Goal: Information Seeking & Learning: Learn about a topic

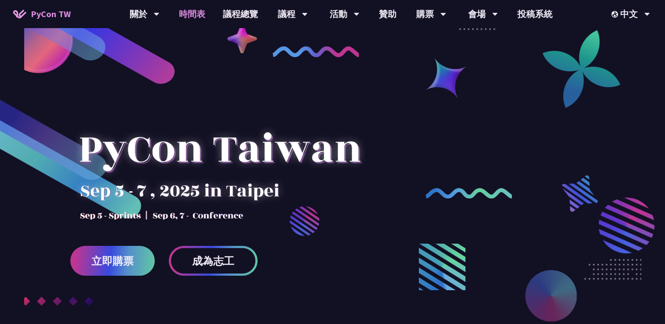
click at [192, 15] on link "時間表" at bounding box center [192, 14] width 44 height 28
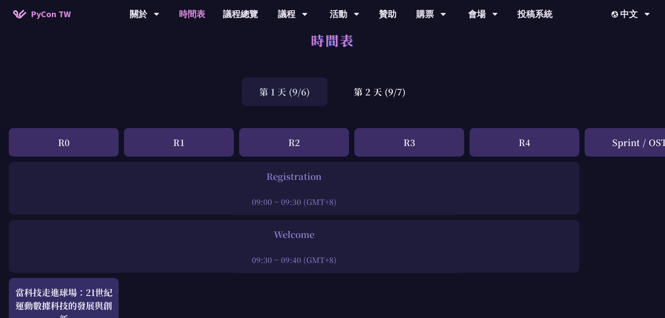
scroll to position [10, 0]
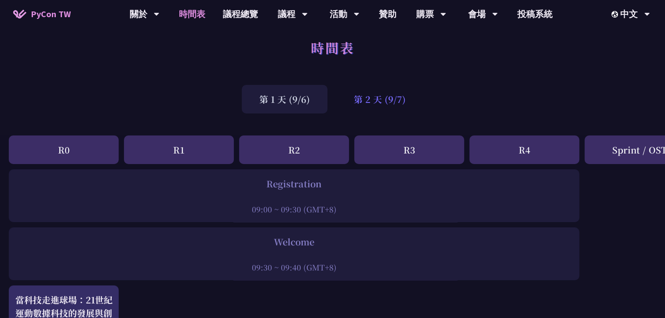
click at [376, 92] on div "第 2 天 (9/7)" at bounding box center [379, 99] width 87 height 29
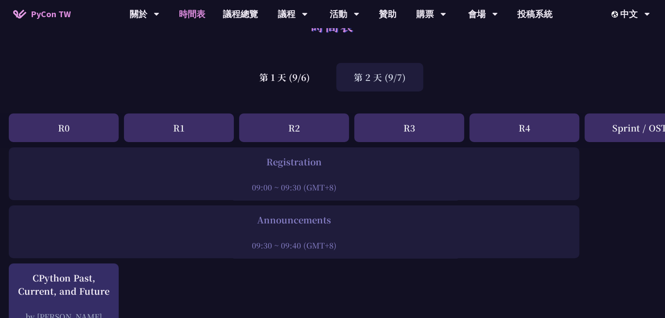
scroll to position [9, 0]
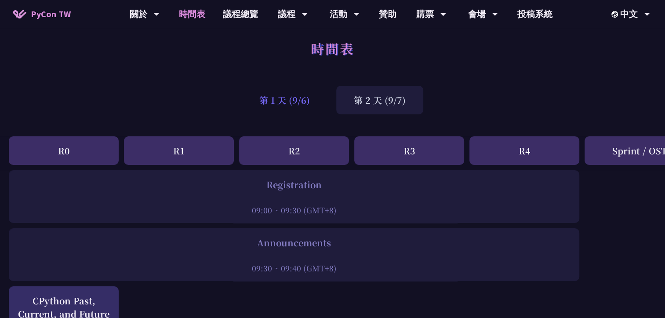
click at [297, 98] on div "第 1 天 (9/6)" at bounding box center [285, 100] width 86 height 29
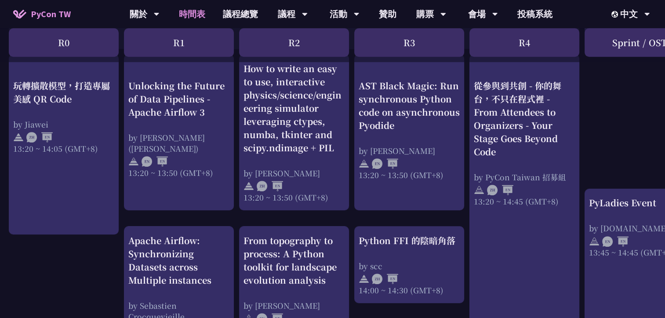
scroll to position [801, 0]
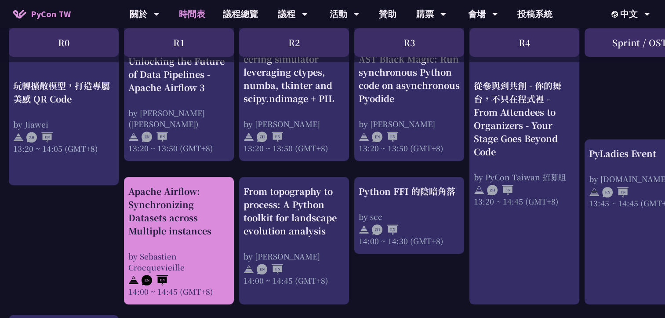
click at [172, 237] on div "Apache Airflow: Synchronizing Datasets across Multiple instances by Sebastien C…" at bounding box center [178, 241] width 101 height 112
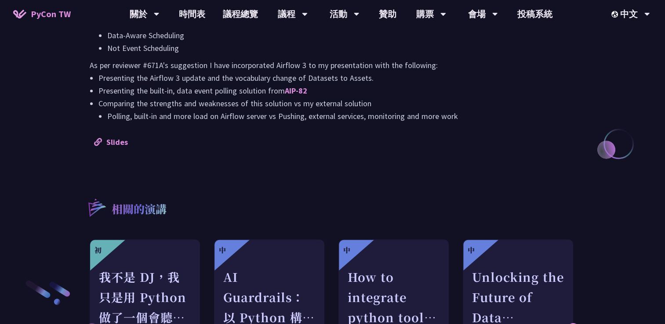
scroll to position [856, 0]
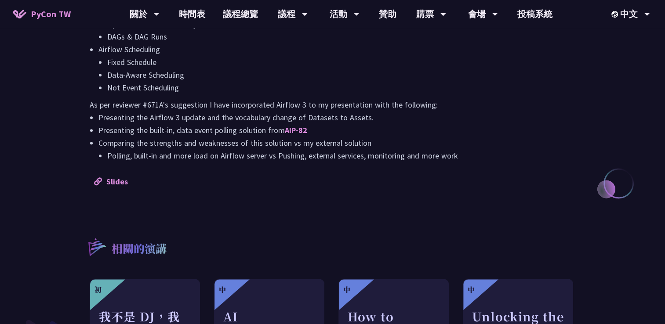
click at [257, 111] on li "Presenting the Airflow 3 update and the vocabulary change of Datasets to Assets." at bounding box center [336, 117] width 477 height 13
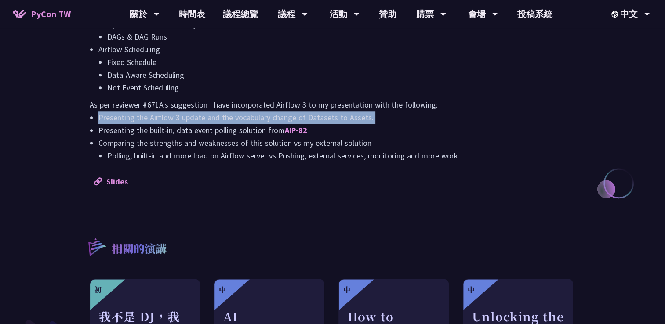
click at [257, 111] on li "Presenting the Airflow 3 update and the vocabulary change of Datasets to Assets." at bounding box center [336, 117] width 477 height 13
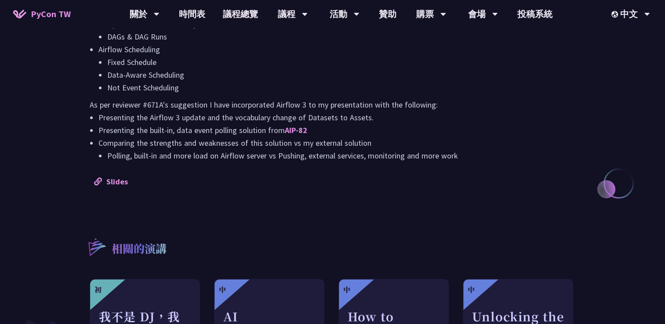
click at [251, 107] on p "As per reviewer #671A's suggestion I have incorporated Airflow 3 to my presenta…" at bounding box center [333, 104] width 486 height 13
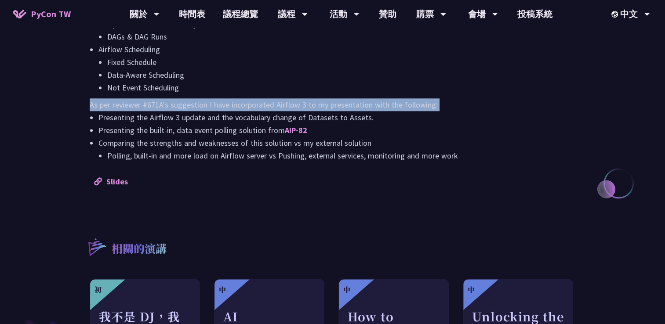
click at [251, 107] on p "As per reviewer #671A's suggestion I have incorporated Airflow 3 to my presenta…" at bounding box center [333, 104] width 486 height 13
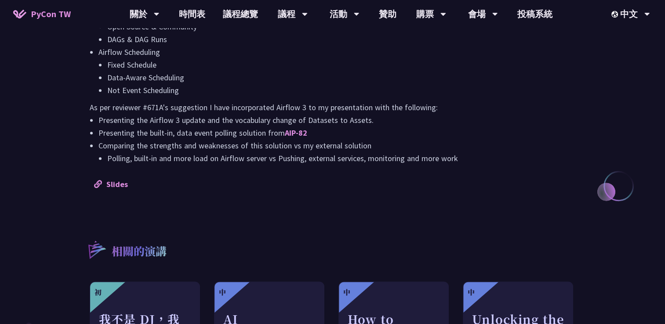
scroll to position [852, 0]
click at [295, 130] on link "AIP-82" at bounding box center [296, 134] width 22 height 10
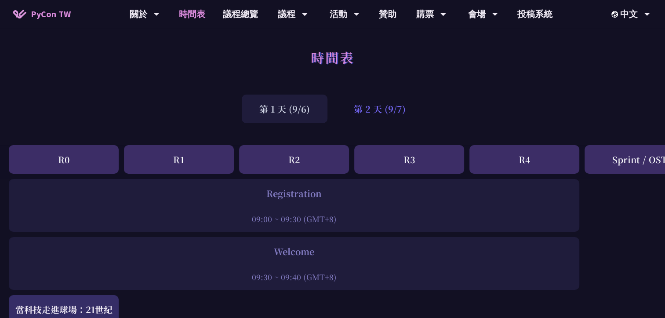
click at [355, 115] on div "第 2 天 (9/7)" at bounding box center [379, 108] width 87 height 29
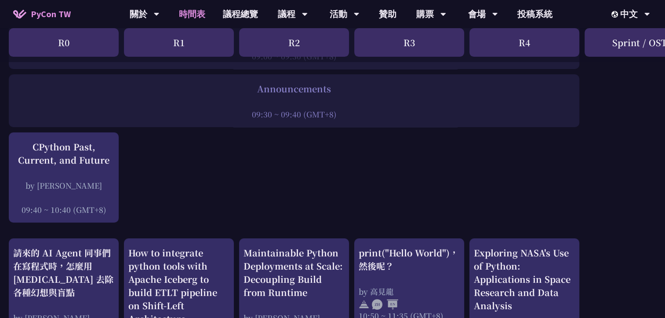
scroll to position [162, 0]
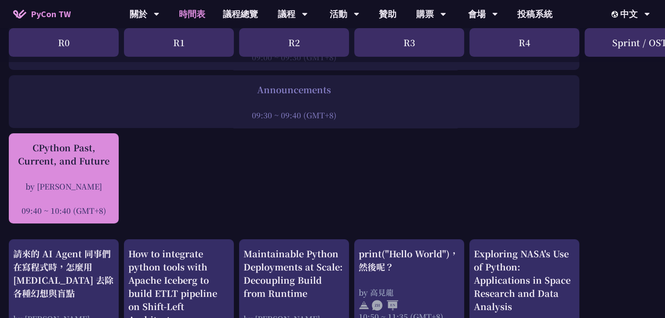
click at [101, 181] on div "by Donghee Na" at bounding box center [63, 186] width 101 height 11
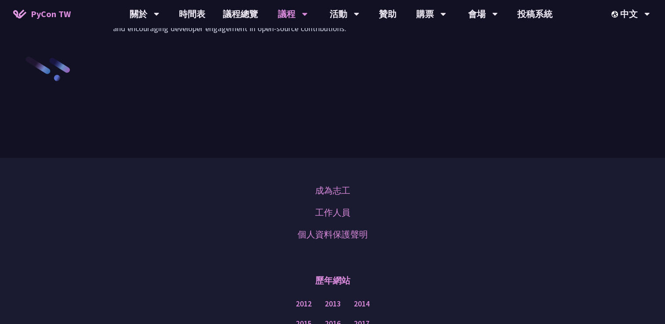
scroll to position [1366, 0]
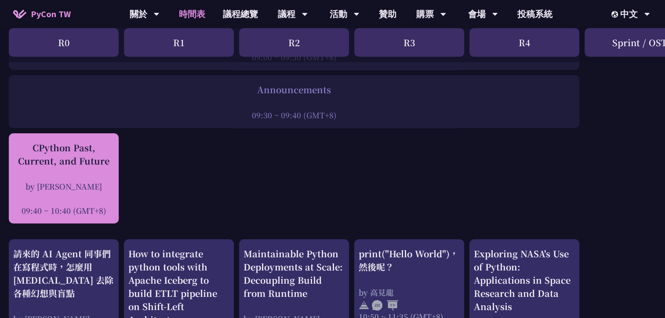
click at [91, 151] on div "CPython Past, Current, and Future" at bounding box center [63, 154] width 101 height 26
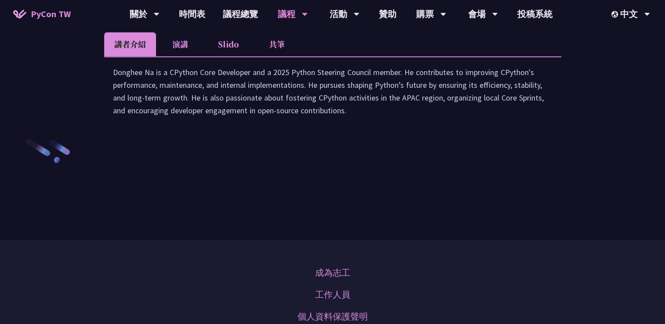
scroll to position [1284, 0]
click at [406, 18] on h2 "CPython Past, Current, and Future" at bounding box center [332, 5] width 457 height 26
drag, startPoint x: 406, startPoint y: 78, endPoint x: 270, endPoint y: 83, distance: 135.4
click at [270, 18] on h2 "CPython Past, Current, and Future" at bounding box center [332, 5] width 457 height 26
copy h2 "CPython Past, Current, and Future"
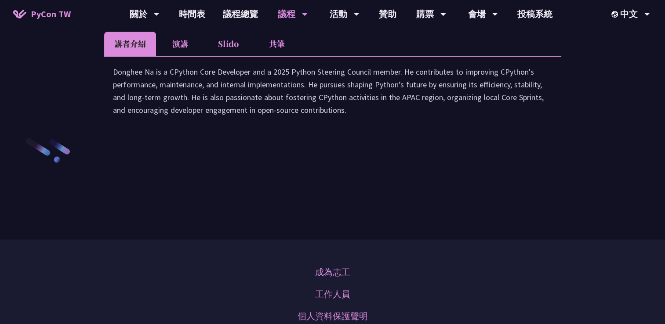
click at [192, 56] on li "演講" at bounding box center [180, 44] width 48 height 24
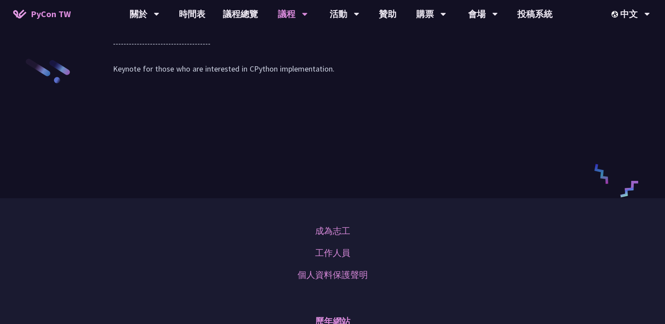
scroll to position [1347, 0]
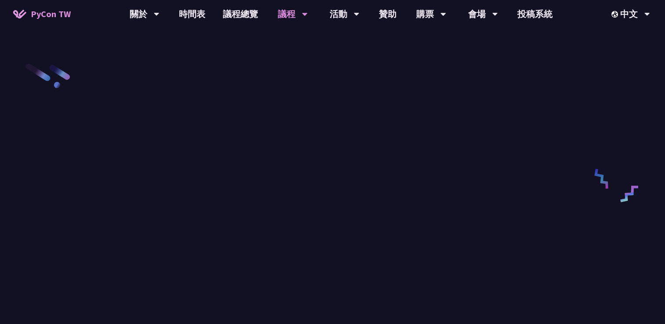
scroll to position [1358, 0]
drag, startPoint x: 19, startPoint y: 2, endPoint x: 183, endPoint y: 46, distance: 169.8
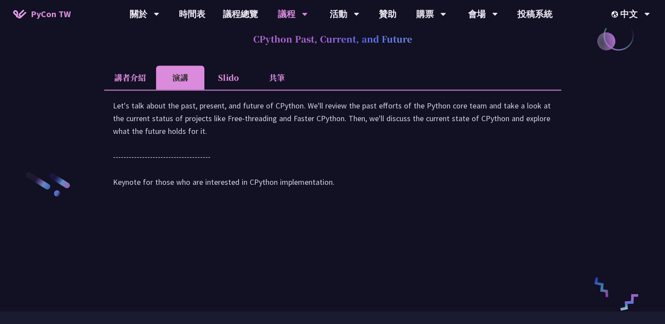
scroll to position [1245, 0]
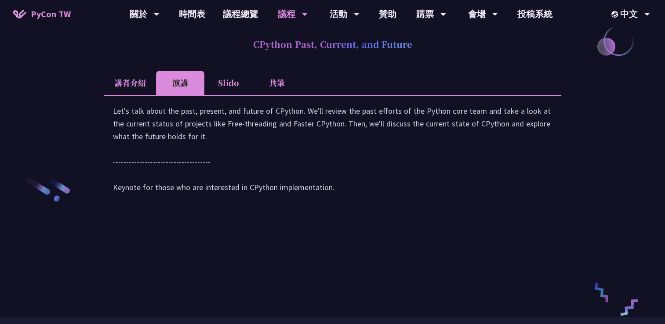
click at [129, 95] on li "講者介紹" at bounding box center [130, 83] width 52 height 24
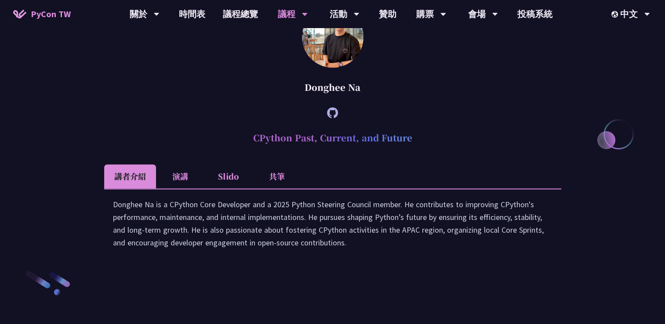
scroll to position [1152, 0]
click at [272, 188] on li "共筆" at bounding box center [277, 176] width 48 height 24
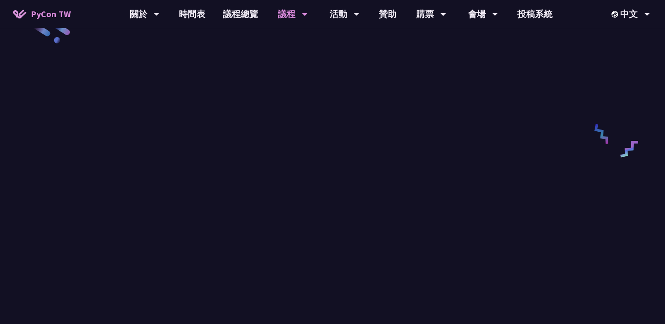
scroll to position [1402, 0]
